Goal: Check status: Check status

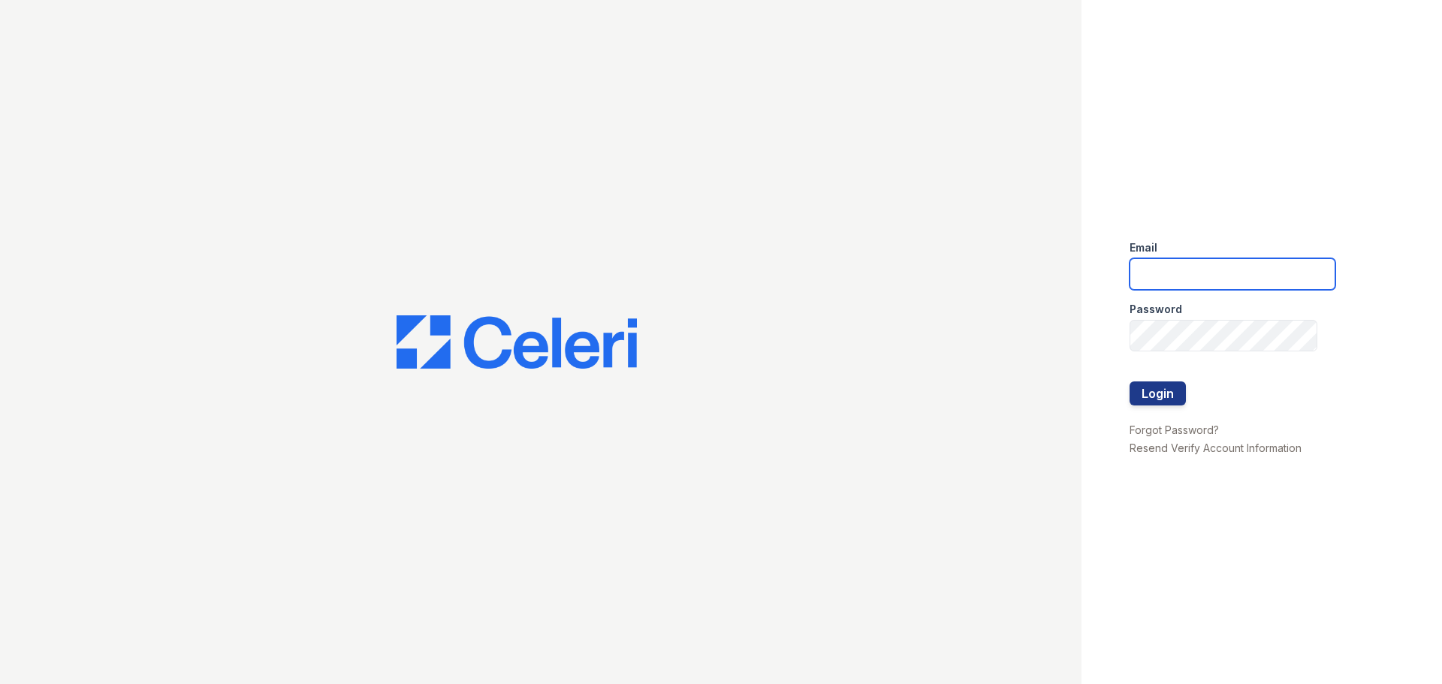
type input "renewmarinashores@trinity-pm.com"
click at [108, 105] on div at bounding box center [540, 342] width 1081 height 684
click at [1158, 397] on button "Login" at bounding box center [1157, 393] width 56 height 24
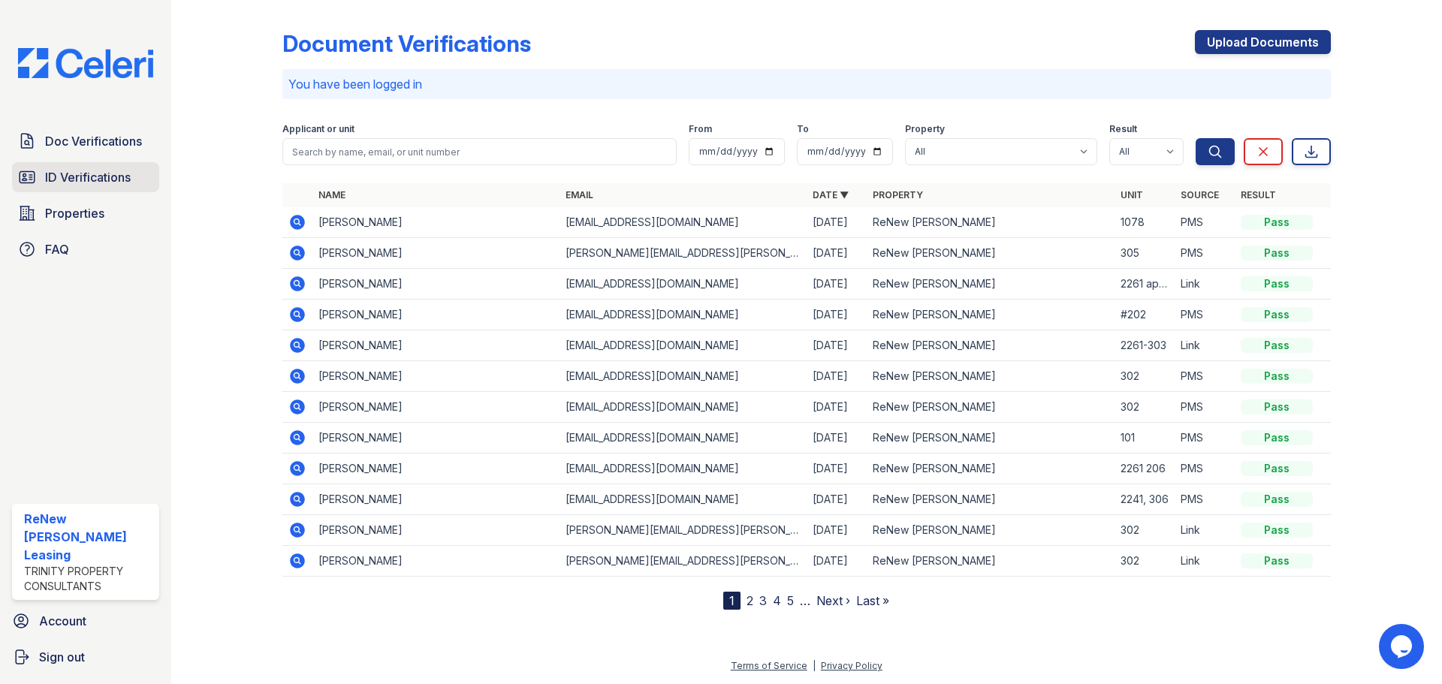
click at [93, 176] on span "ID Verifications" at bounding box center [88, 177] width 86 height 18
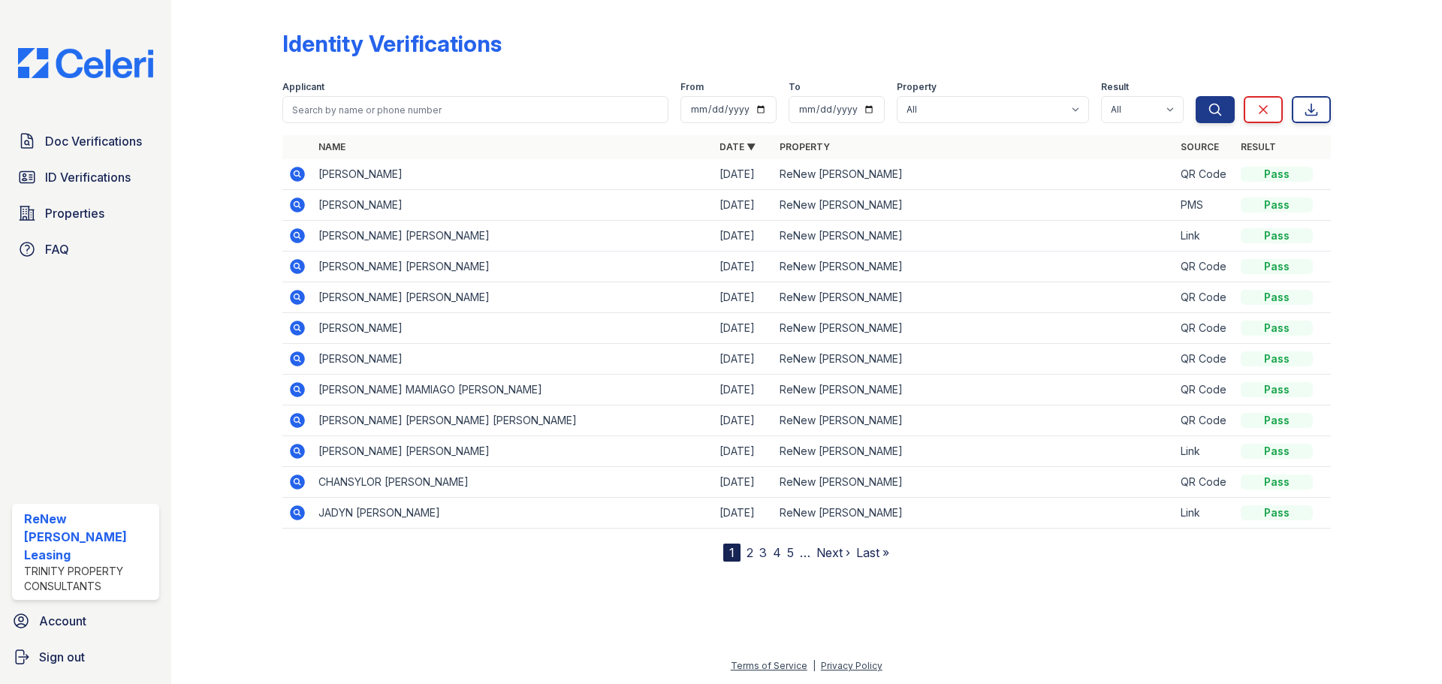
click at [292, 176] on icon at bounding box center [297, 174] width 15 height 15
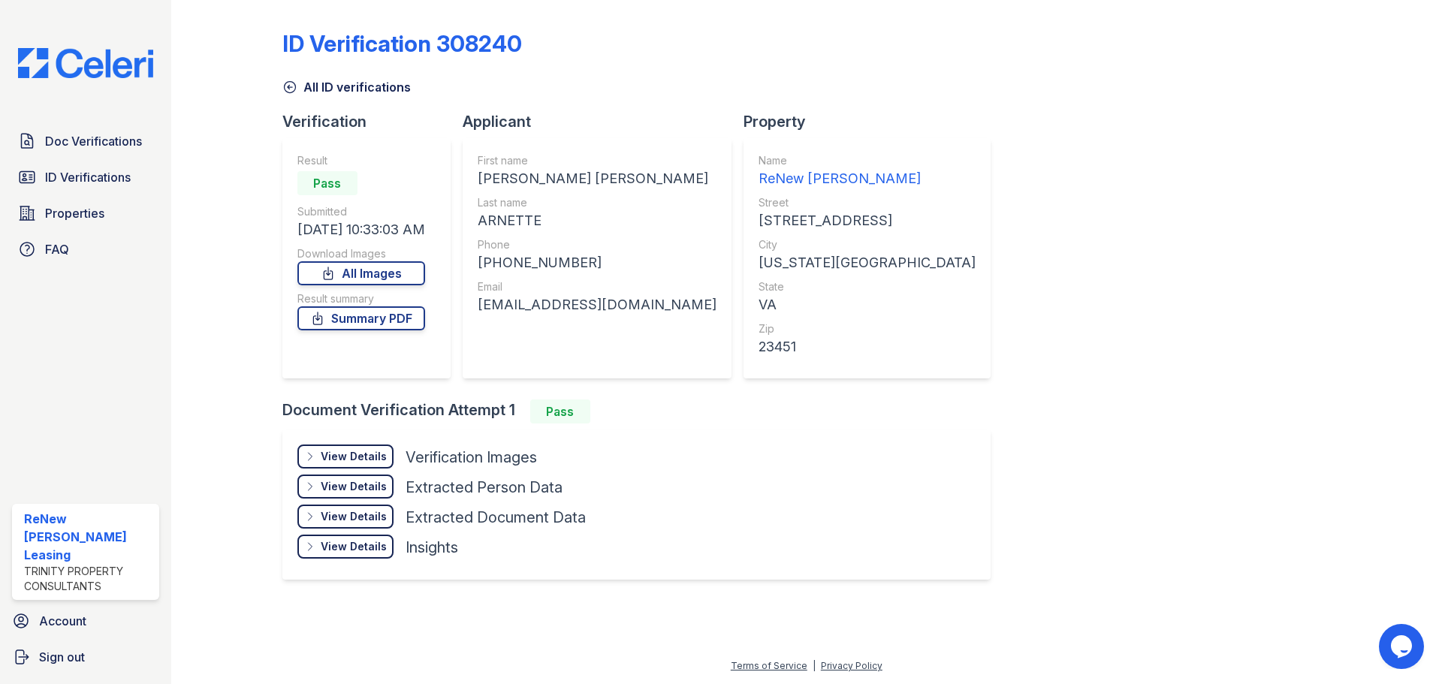
click at [144, 457] on div "Doc Verifications ID Verifications Properties FAQ ReNew Marina Shores Leasing T…" at bounding box center [85, 342] width 171 height 684
click at [176, 318] on div "ID Verification 308240 All ID verifications Verification Result Pass Submitted …" at bounding box center [806, 342] width 1271 height 684
